Goal: Task Accomplishment & Management: Manage account settings

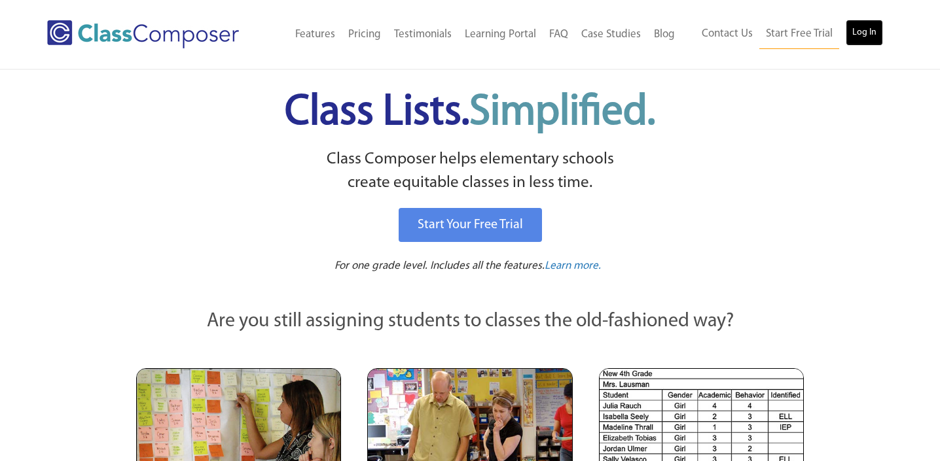
click at [864, 31] on link "Log In" at bounding box center [863, 33] width 37 height 26
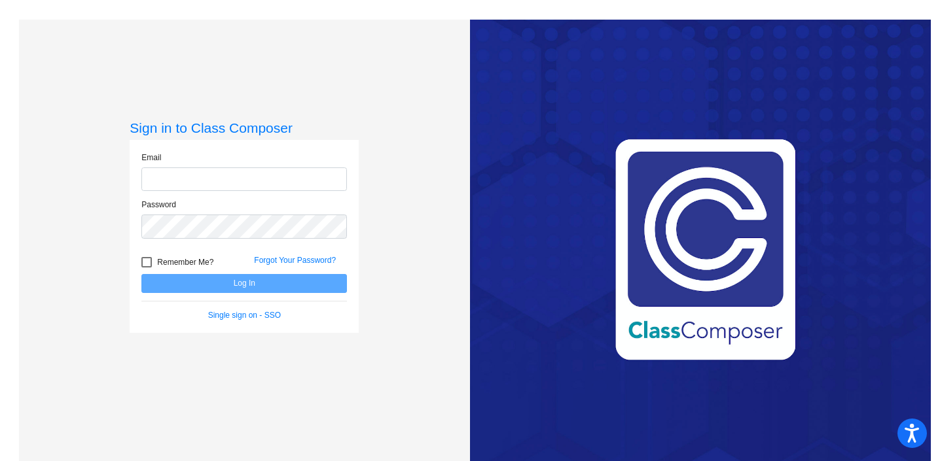
type input "lsberna@orangecsd.org"
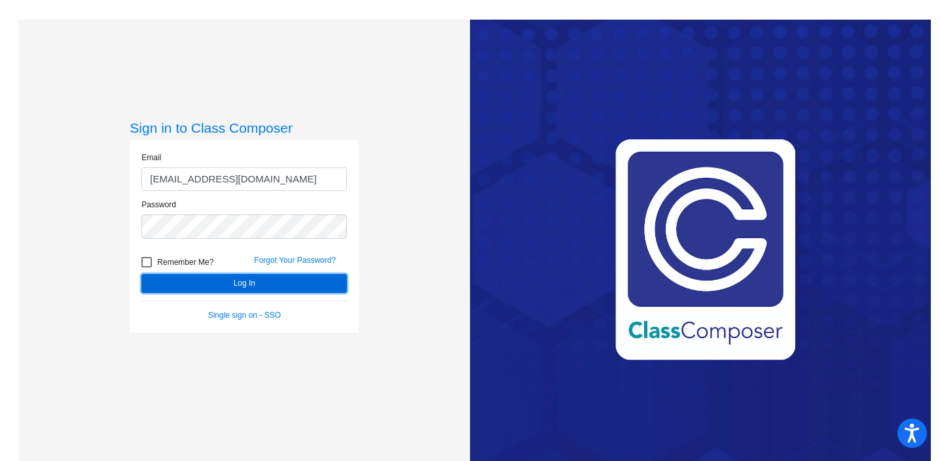
click at [241, 285] on button "Log In" at bounding box center [243, 283] width 205 height 19
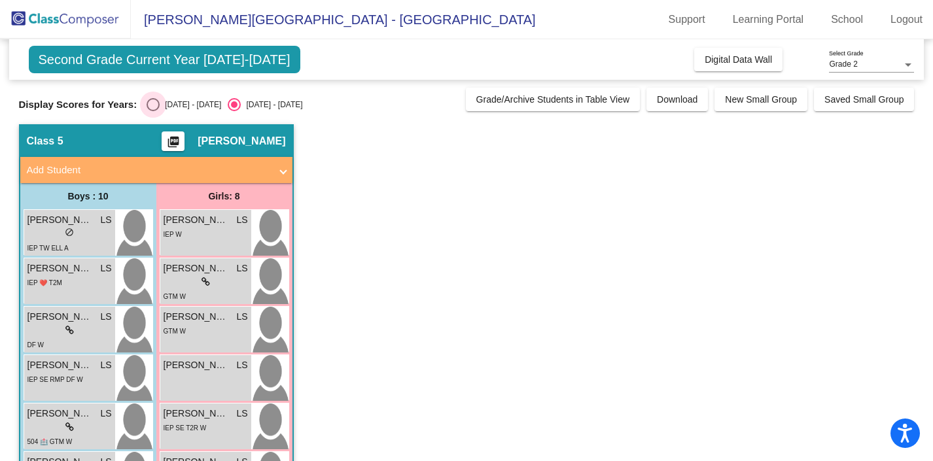
click at [157, 105] on div "Select an option" at bounding box center [153, 104] width 13 height 13
click at [153, 111] on input "2024 - 2025" at bounding box center [152, 111] width 1 height 1
radio input "true"
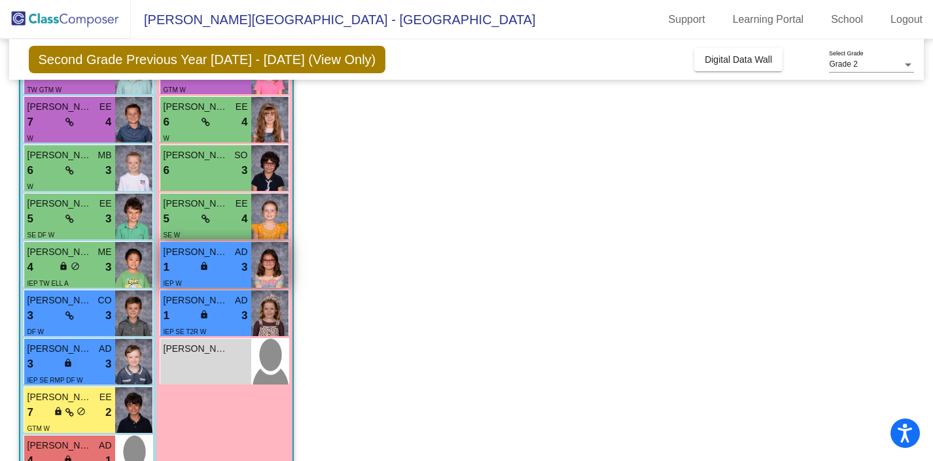
scroll to position [252, 0]
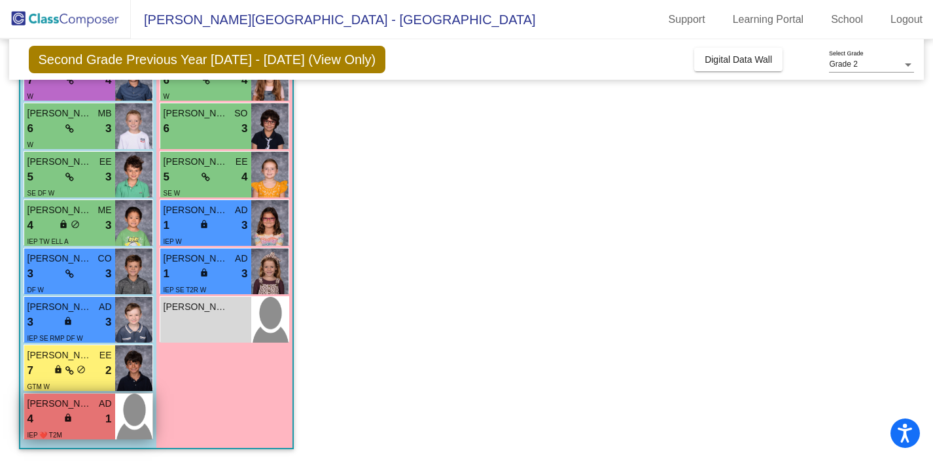
click at [95, 416] on div "4 lock do_not_disturb_alt 1" at bounding box center [69, 419] width 84 height 17
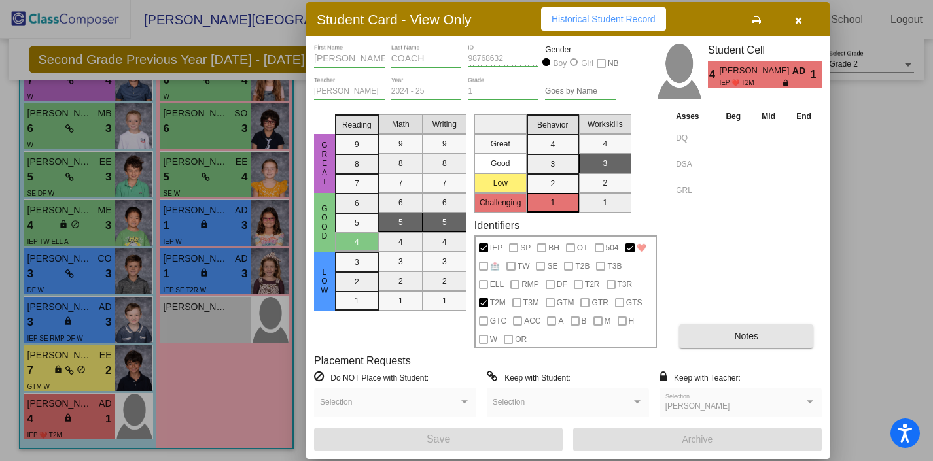
click at [724, 337] on button "Notes" at bounding box center [746, 337] width 134 height 24
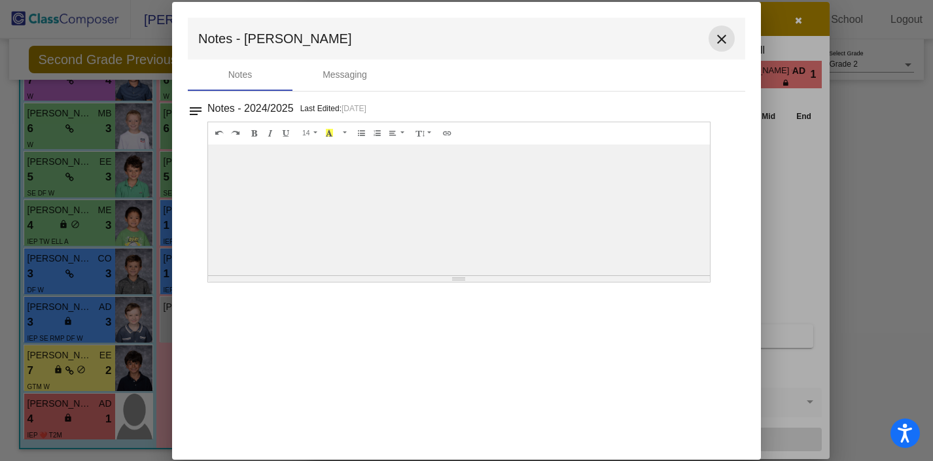
click at [722, 41] on mat-icon "close" at bounding box center [722, 39] width 16 height 16
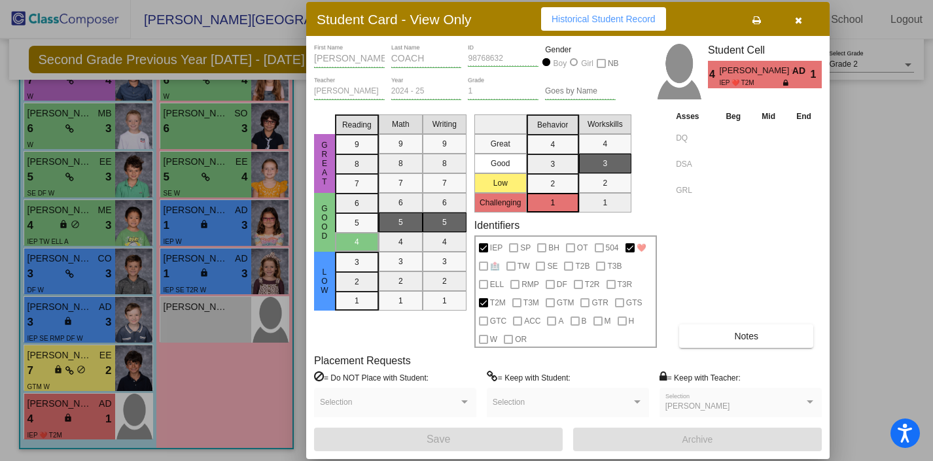
click at [798, 20] on icon "button" at bounding box center [798, 20] width 7 height 9
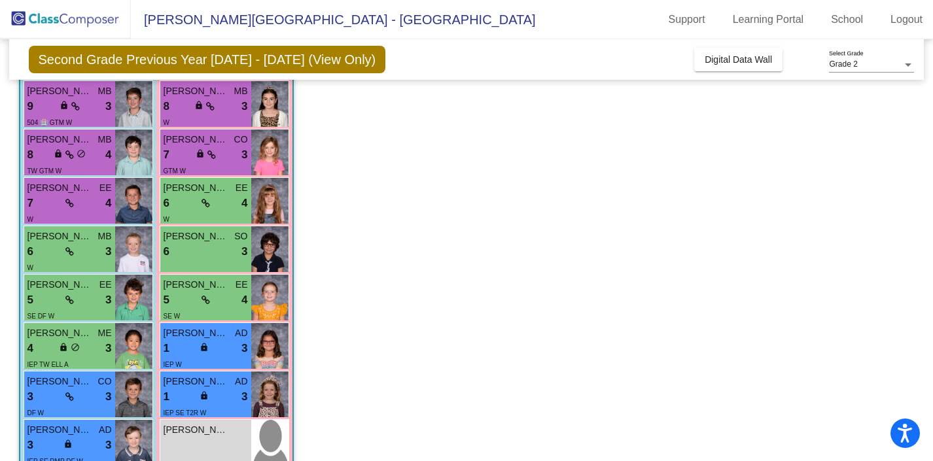
scroll to position [131, 0]
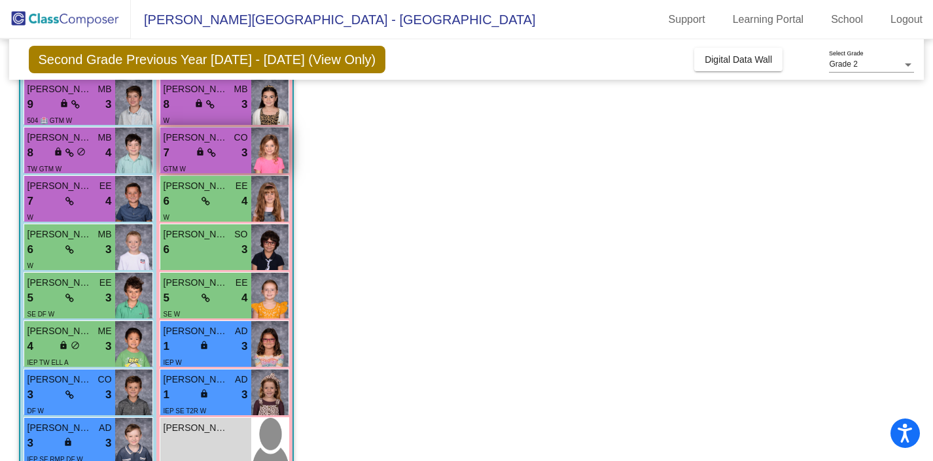
click at [277, 160] on img at bounding box center [269, 151] width 37 height 46
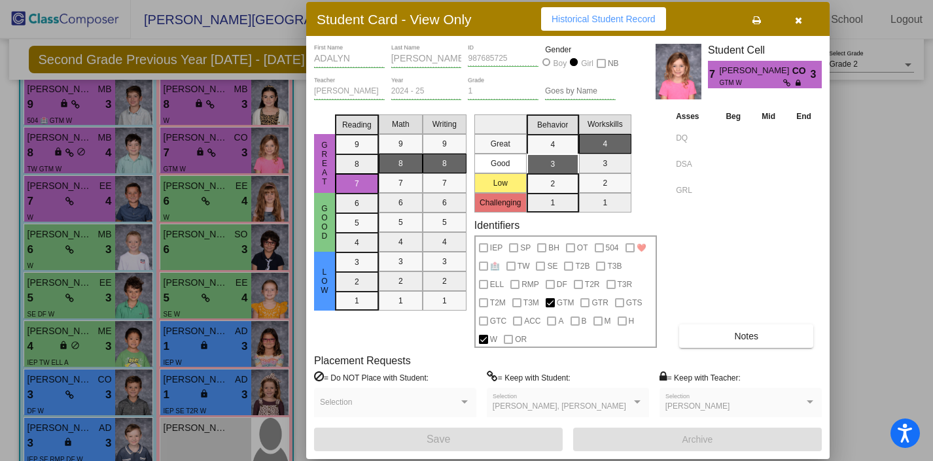
click at [796, 16] on icon "button" at bounding box center [798, 20] width 7 height 9
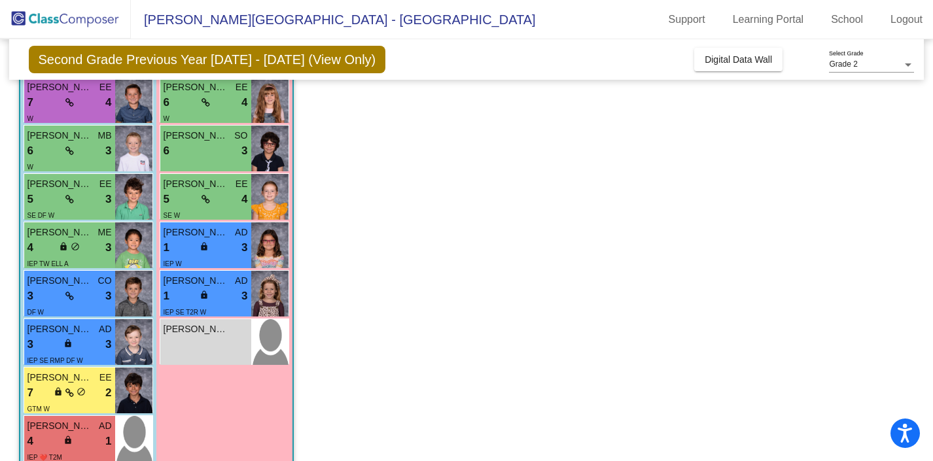
scroll to position [226, 0]
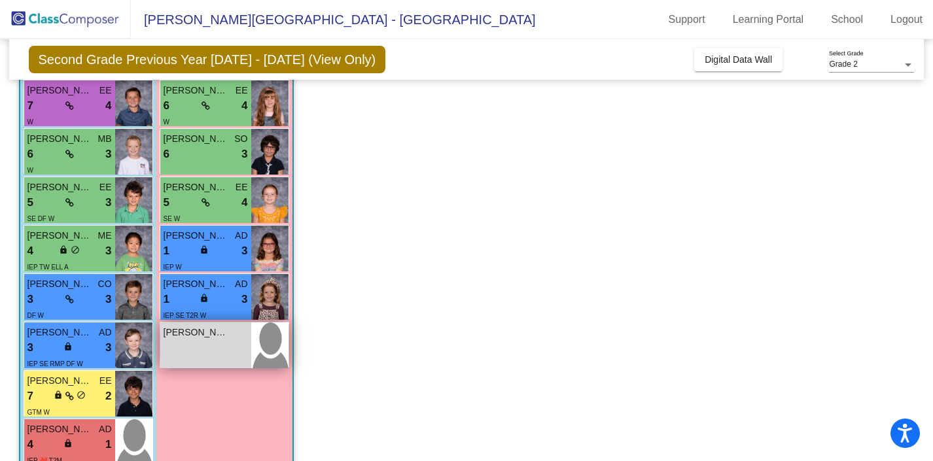
click at [218, 341] on div "Everleigh Lerch lock do_not_disturb_alt" at bounding box center [205, 346] width 91 height 46
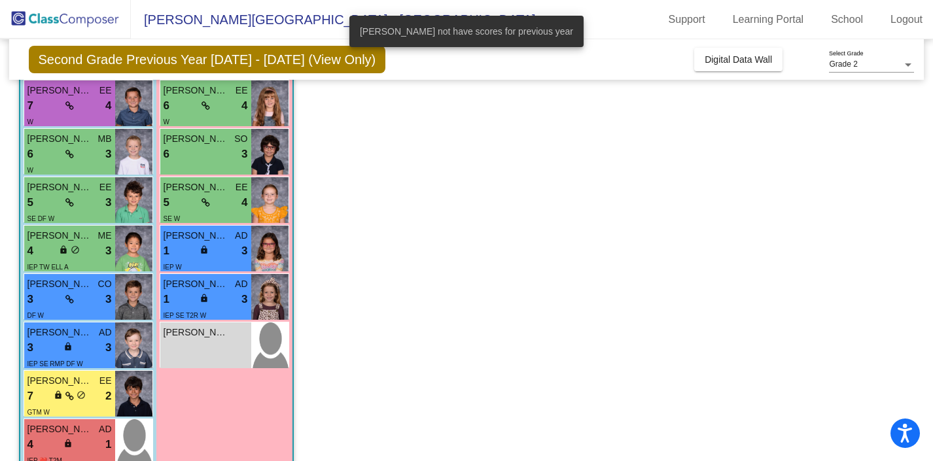
click at [489, 336] on app-classroom "Class 5 picture_as_pdf Lindsay Sberna Add Student First Name Last Name Student …" at bounding box center [467, 193] width 896 height 590
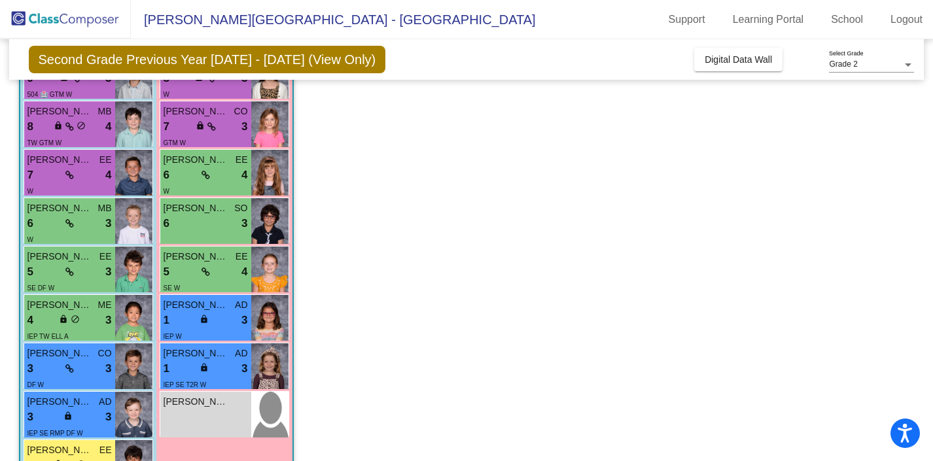
scroll to position [0, 0]
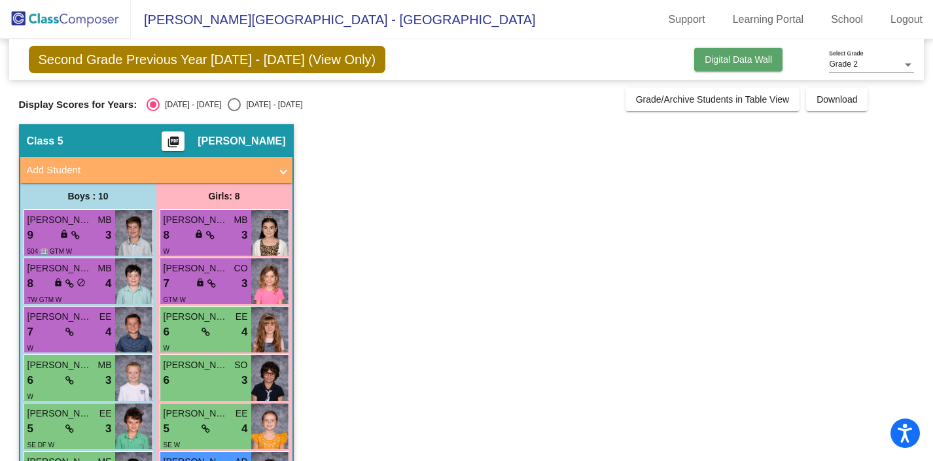
click at [731, 66] on button "Digital Data Wall" at bounding box center [738, 60] width 88 height 24
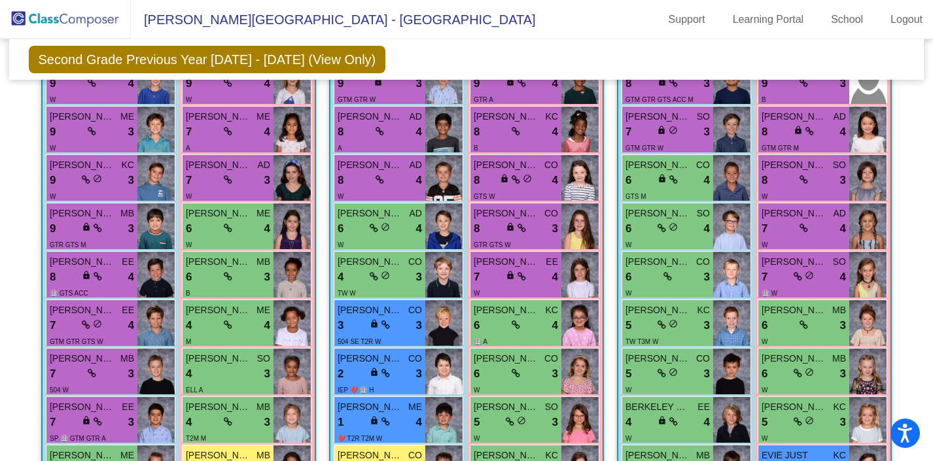
scroll to position [449, 0]
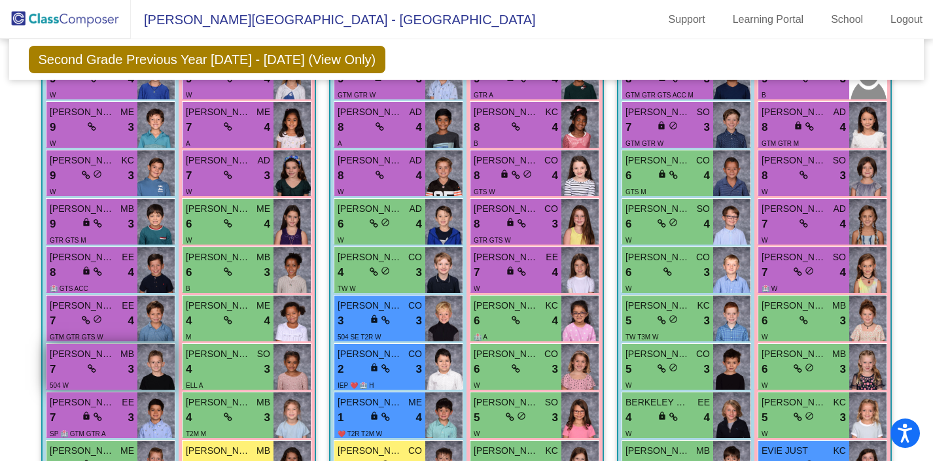
click at [128, 364] on span "3" at bounding box center [131, 369] width 6 height 17
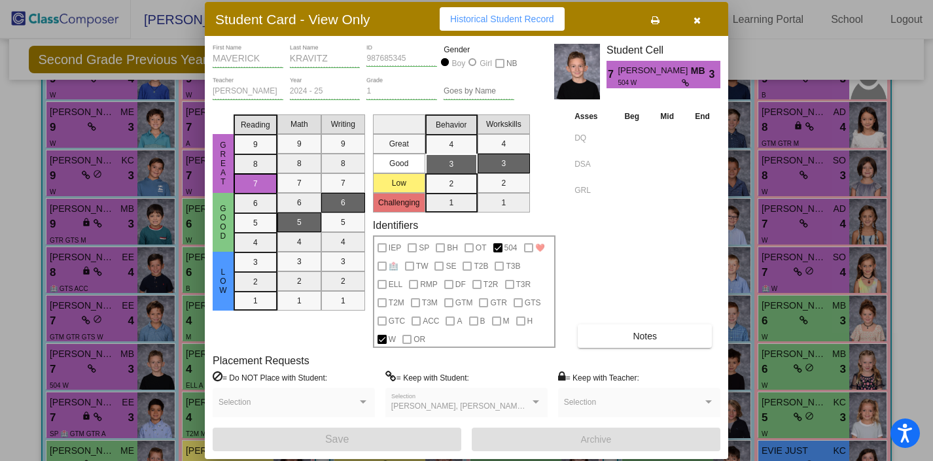
click at [698, 15] on span "button" at bounding box center [697, 19] width 7 height 10
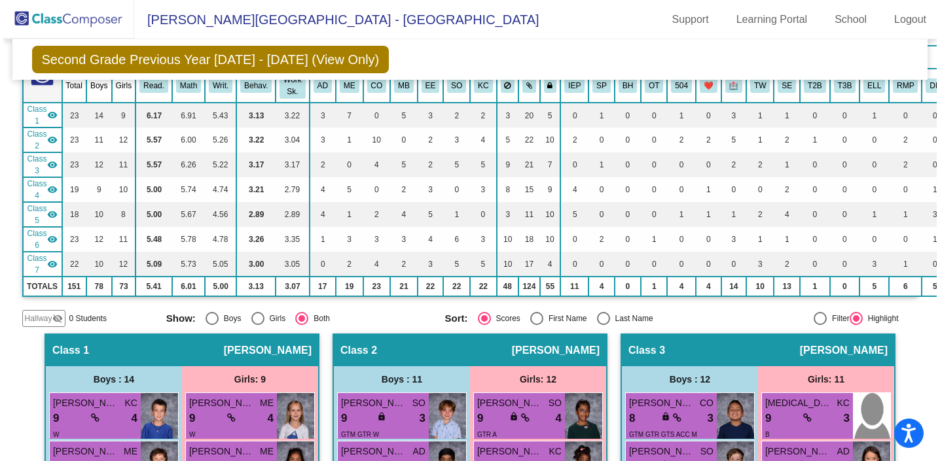
scroll to position [0, 0]
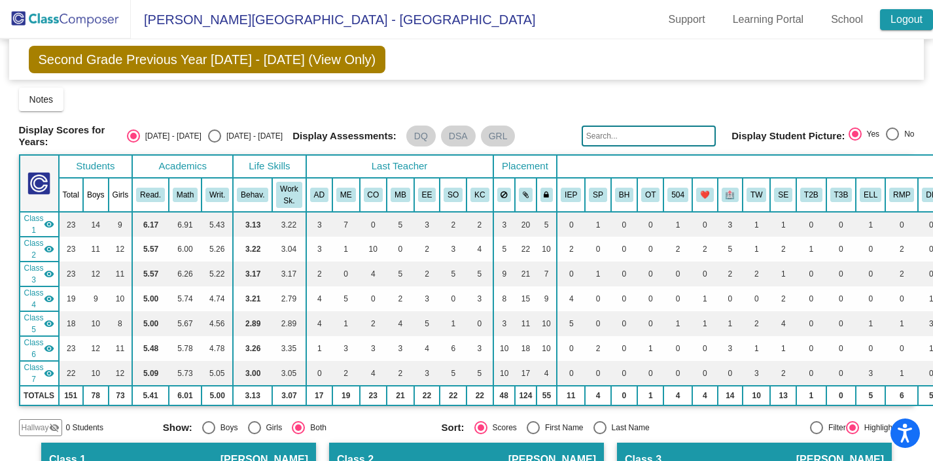
click at [892, 21] on link "Logout" at bounding box center [906, 19] width 53 height 21
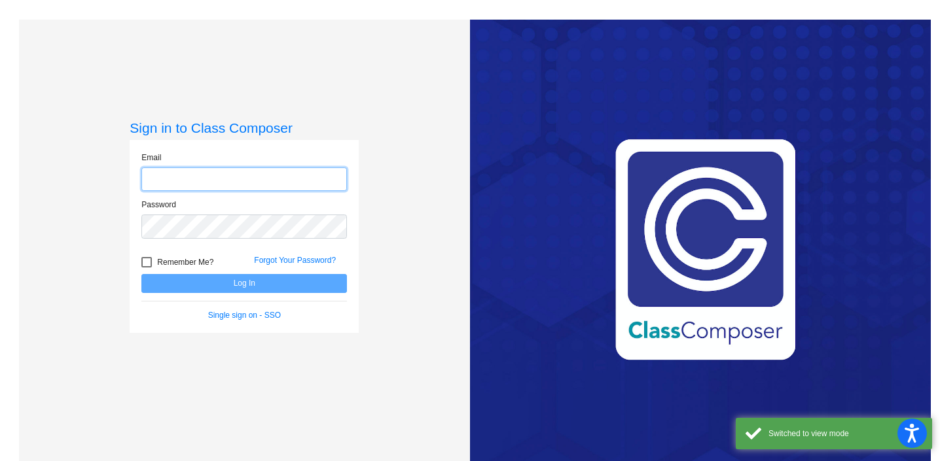
type input "lsberna@orangecsd.org"
